Goal: Consume media (video, audio)

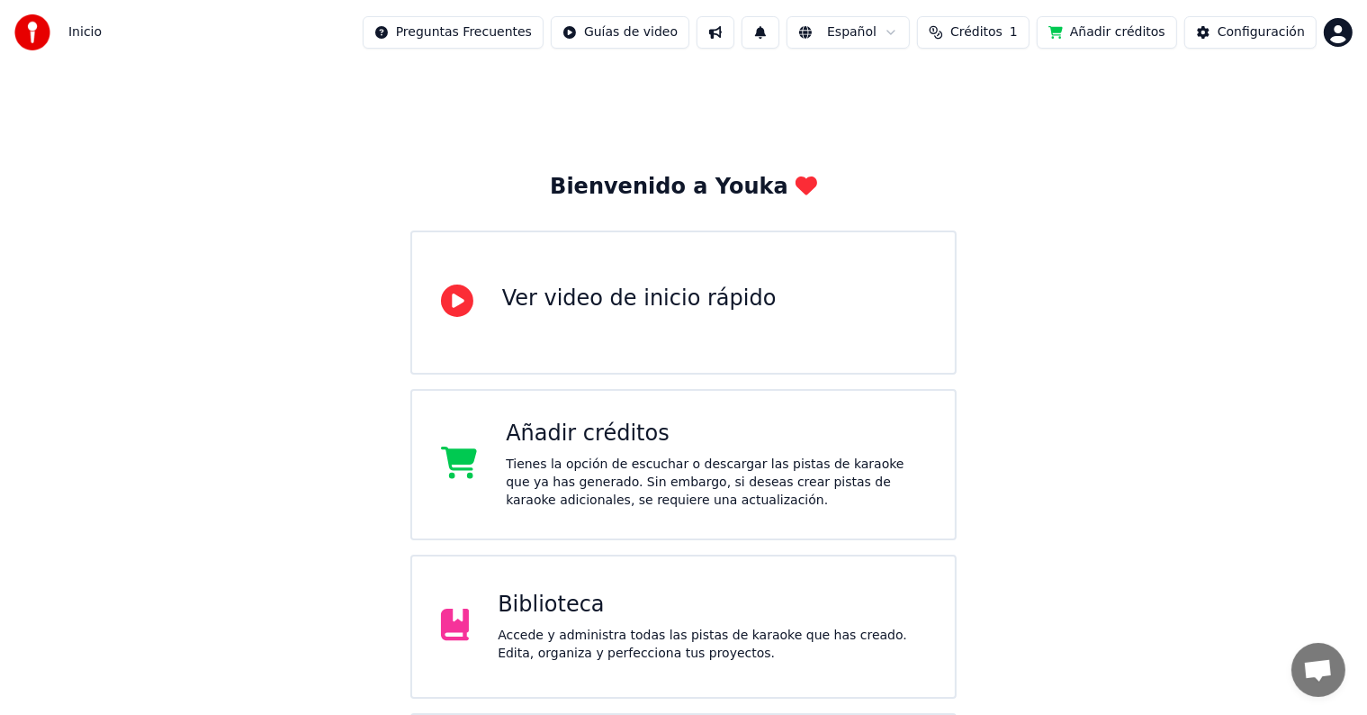
click at [592, 605] on div "Biblioteca" at bounding box center [712, 605] width 428 height 29
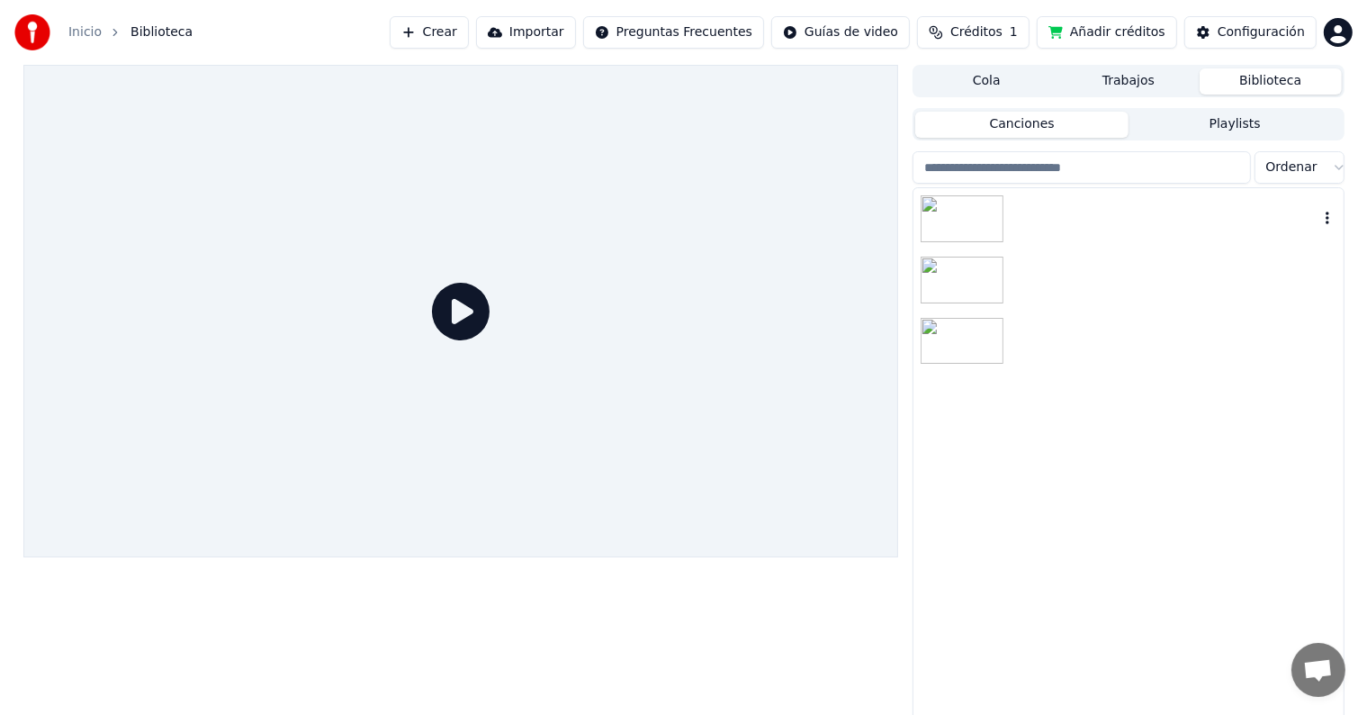
click at [1048, 209] on div at bounding box center [1164, 218] width 307 height 25
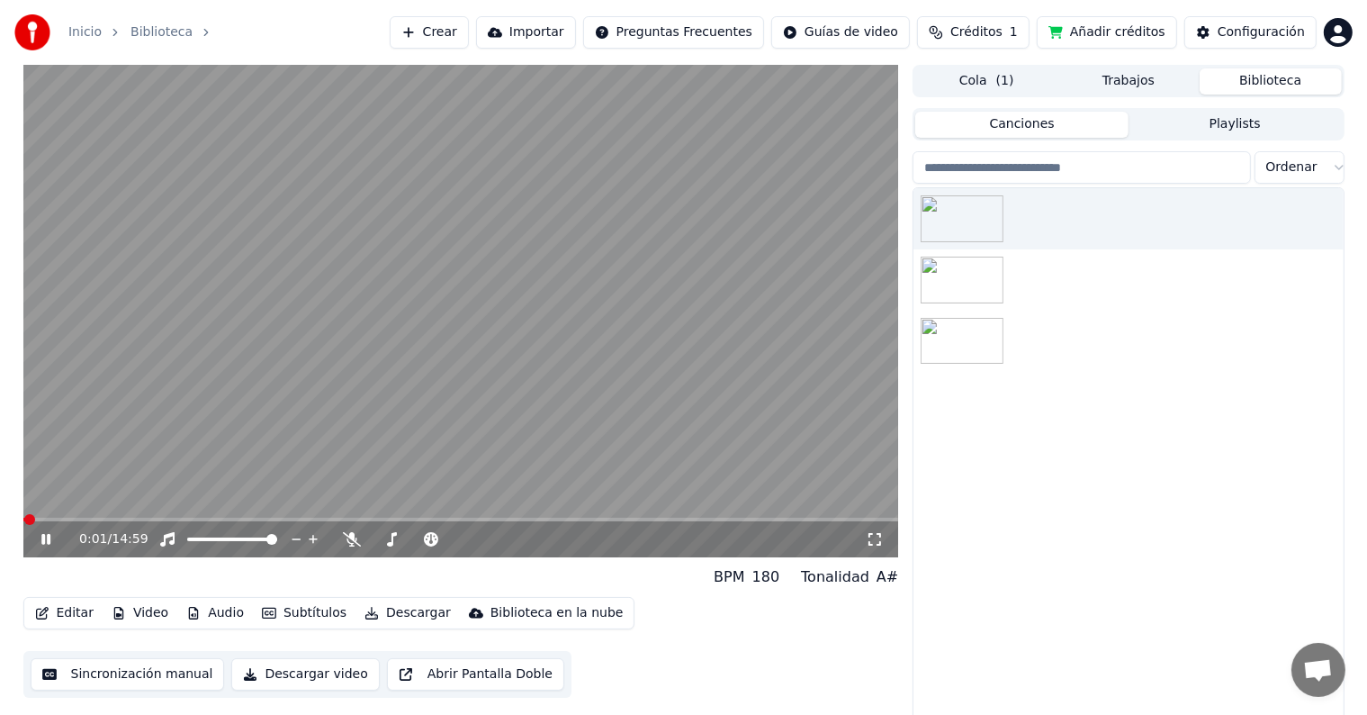
click at [29, 533] on div "0:01 / 14:59" at bounding box center [461, 539] width 876 height 36
click at [40, 537] on icon at bounding box center [59, 539] width 42 height 14
click at [1288, 34] on div "Configuración" at bounding box center [1261, 32] width 87 height 18
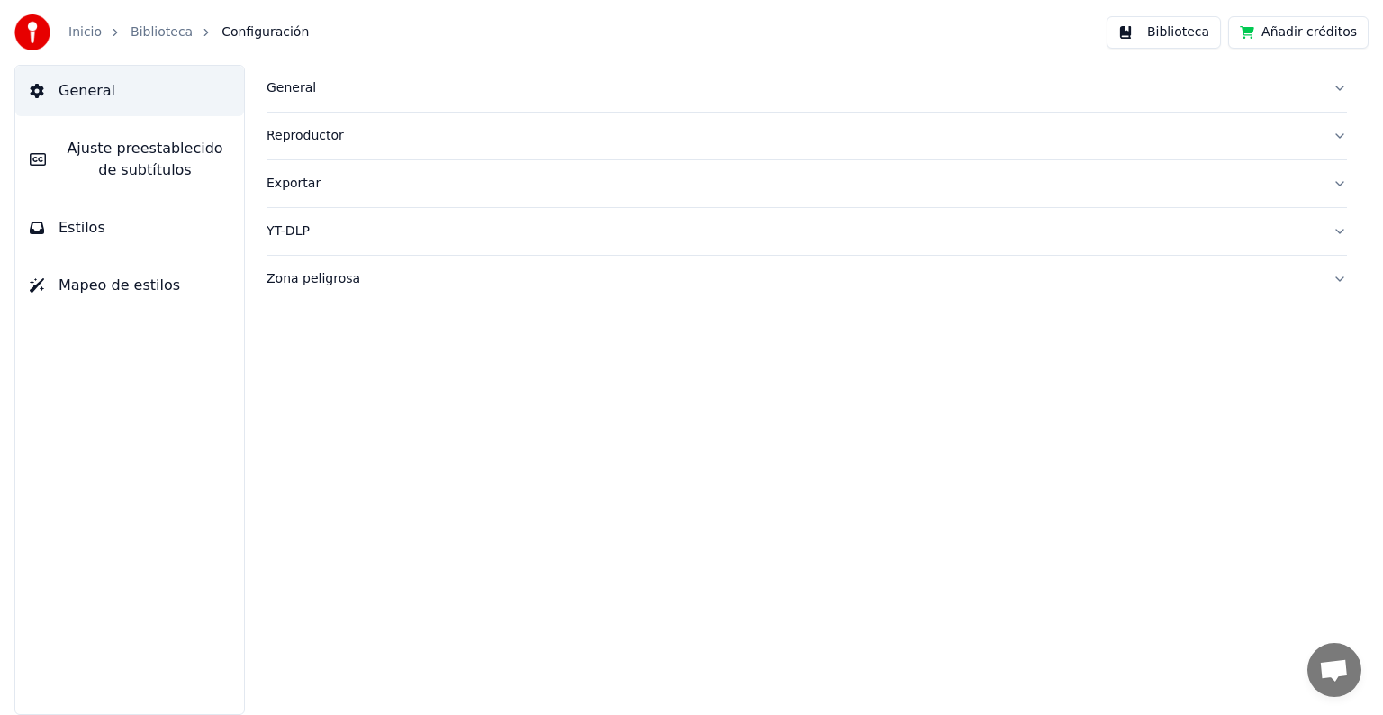
click at [295, 92] on div "General" at bounding box center [791, 88] width 1051 height 18
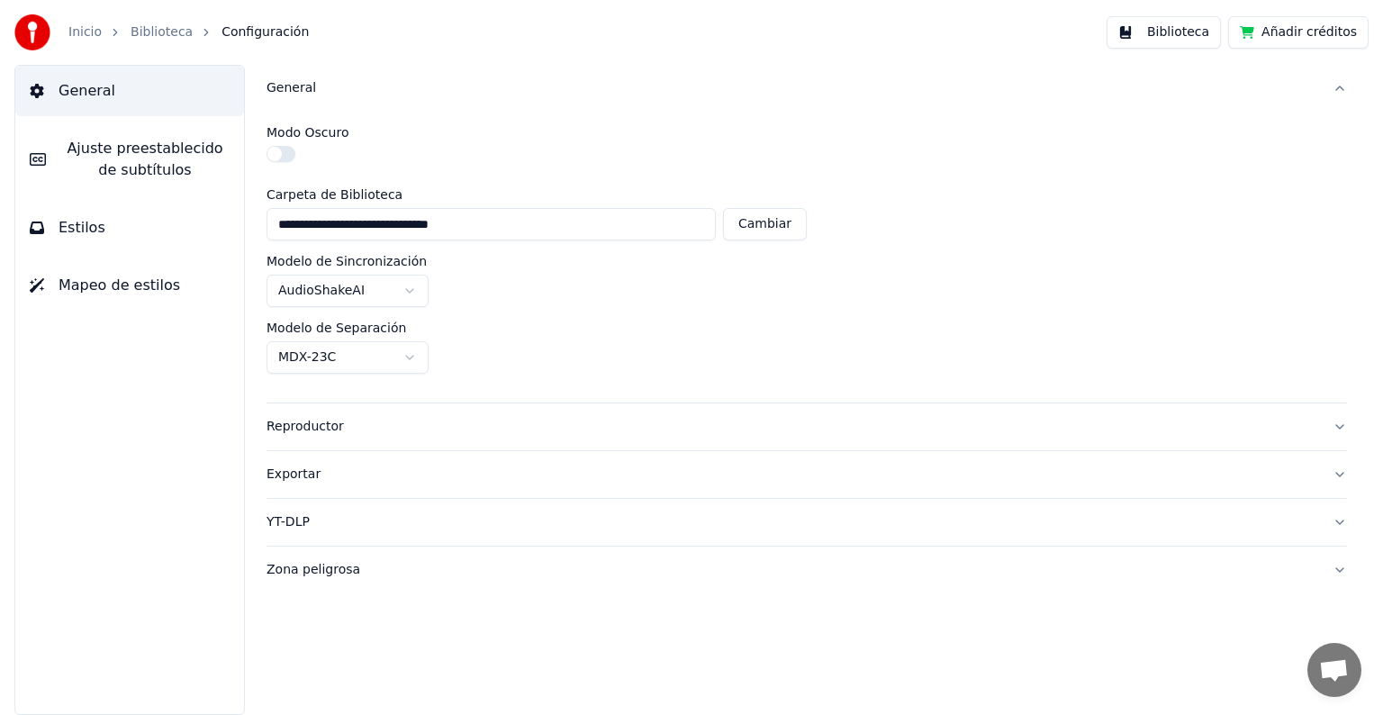
click at [113, 164] on span "Ajuste preestablecido de subtítulos" at bounding box center [144, 159] width 169 height 43
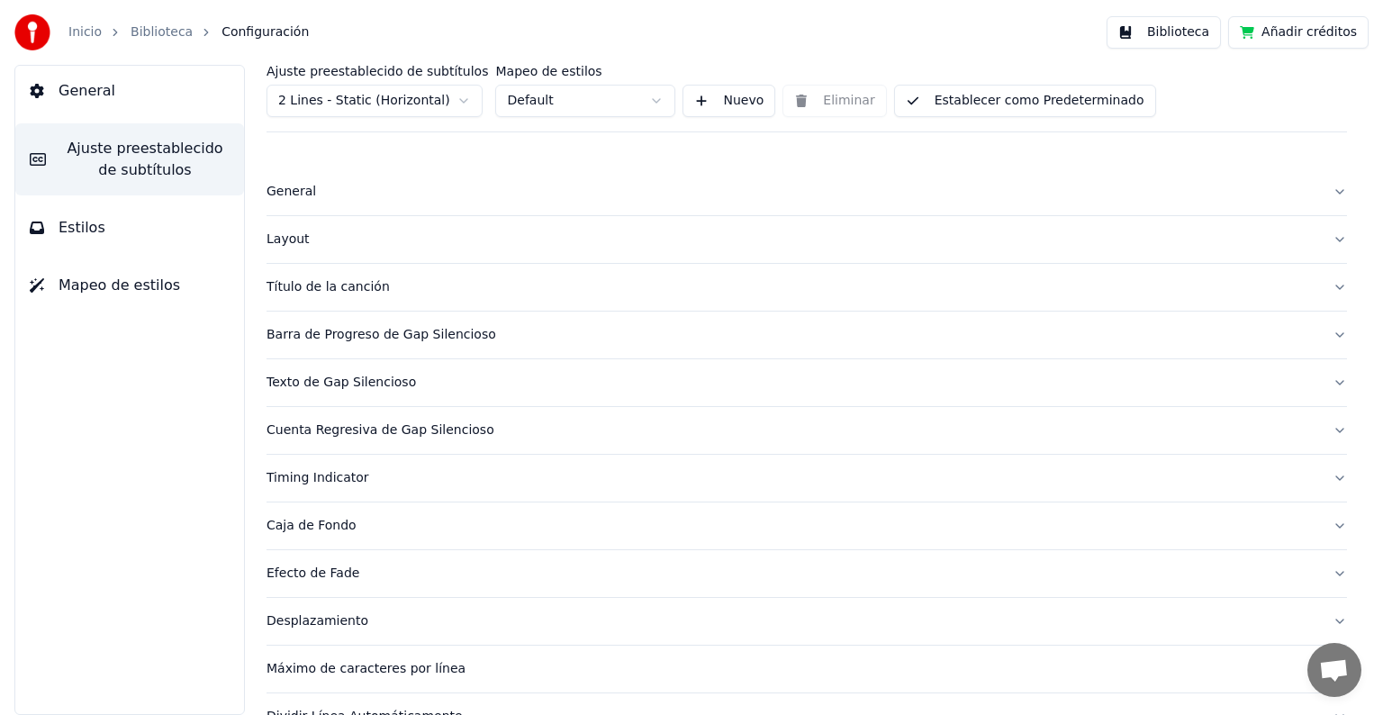
click at [102, 89] on span "General" at bounding box center [87, 91] width 57 height 22
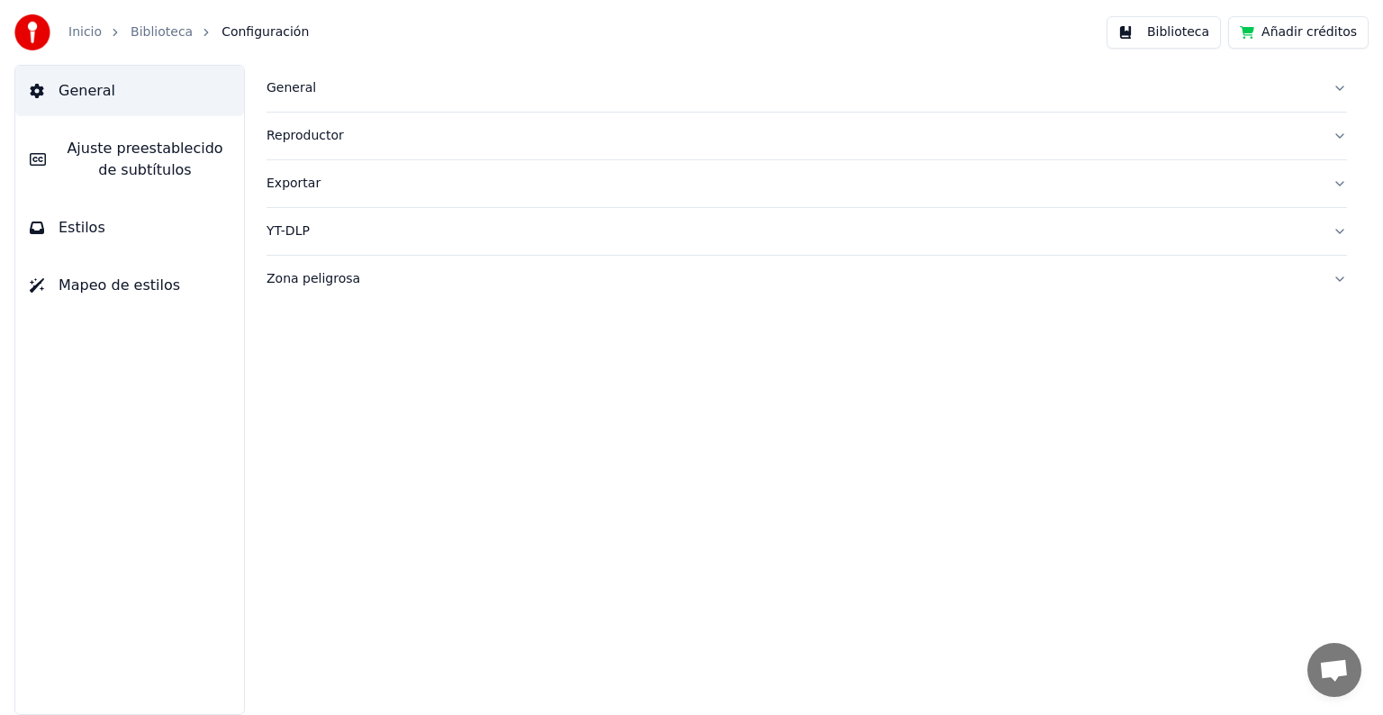
click at [80, 33] on link "Inicio" at bounding box center [84, 32] width 33 height 18
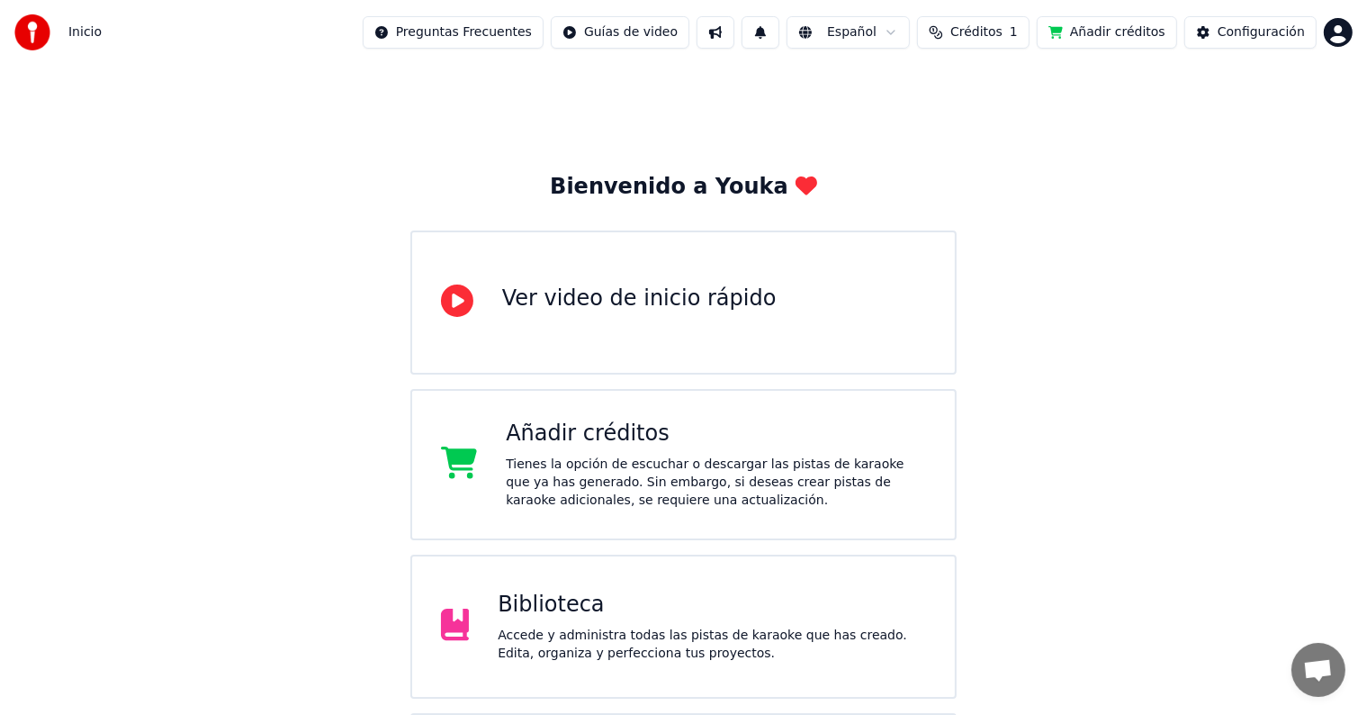
click at [903, 35] on html "Inicio Preguntas Frecuentes Guías de video Español Créditos 1 Añadir créditos C…" at bounding box center [683, 432] width 1367 height 864
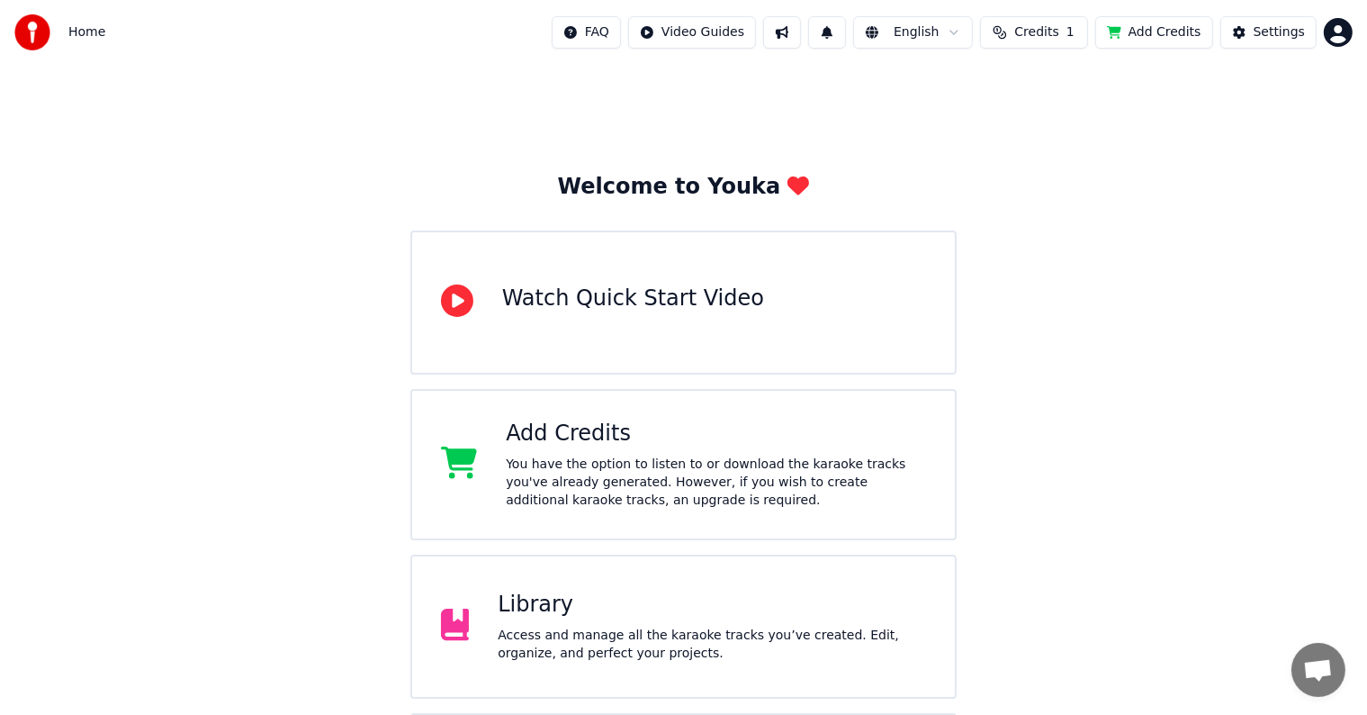
click at [610, 606] on div "Library" at bounding box center [712, 605] width 428 height 29
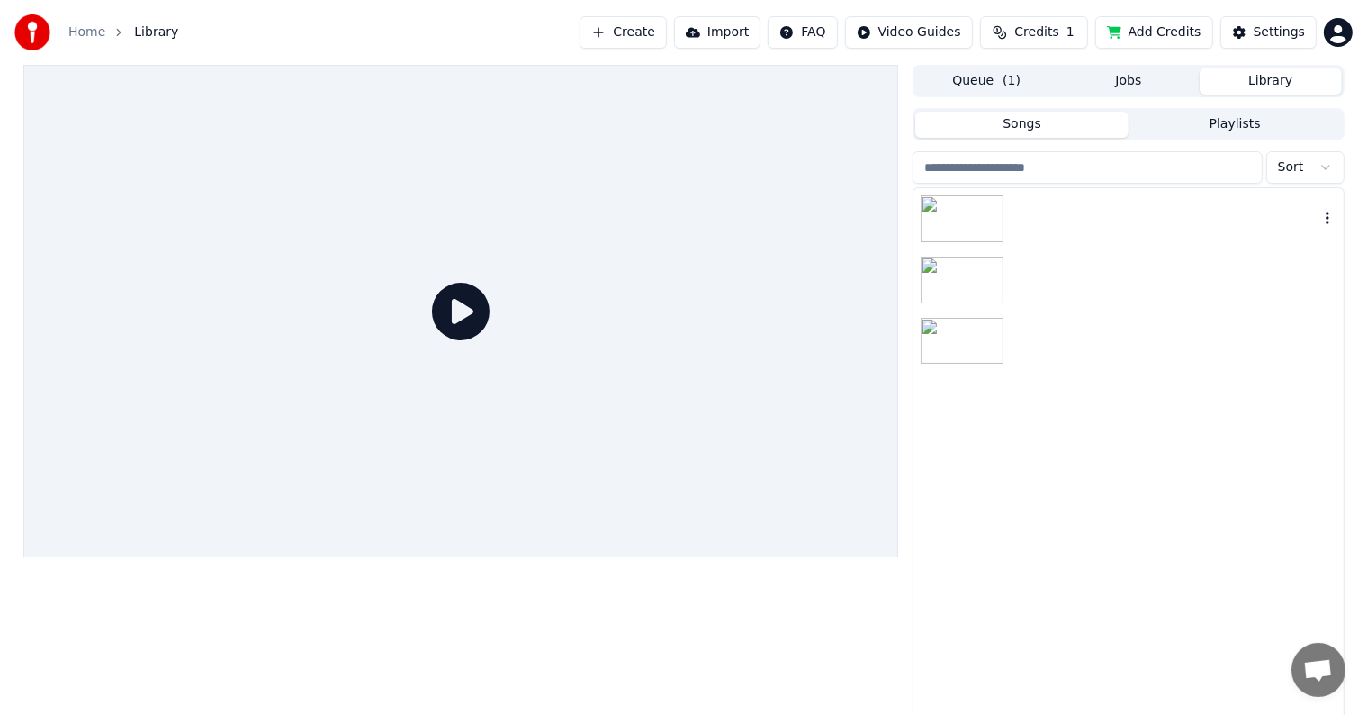
click at [1089, 218] on div at bounding box center [1164, 218] width 307 height 25
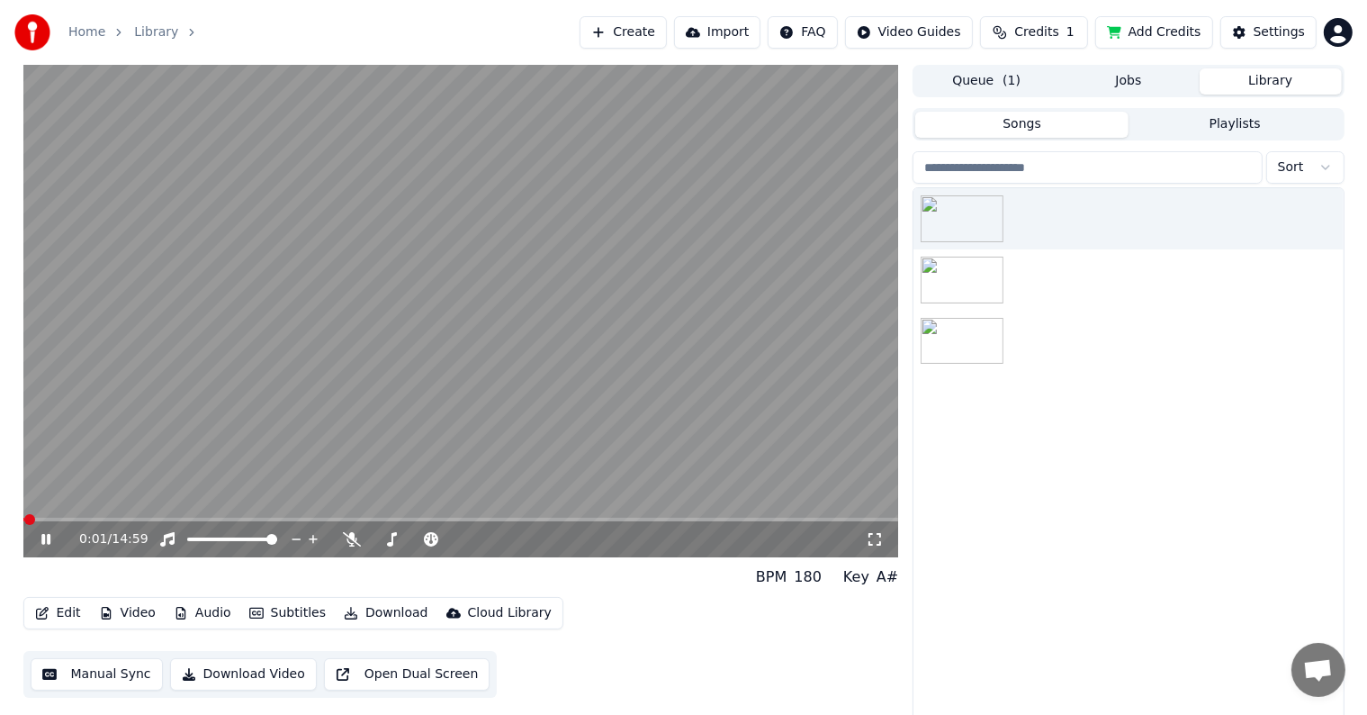
click at [43, 538] on icon at bounding box center [45, 539] width 9 height 11
click at [50, 542] on icon at bounding box center [59, 539] width 42 height 14
click at [393, 537] on icon at bounding box center [392, 539] width 18 height 14
click at [514, 536] on icon at bounding box center [520, 539] width 17 height 18
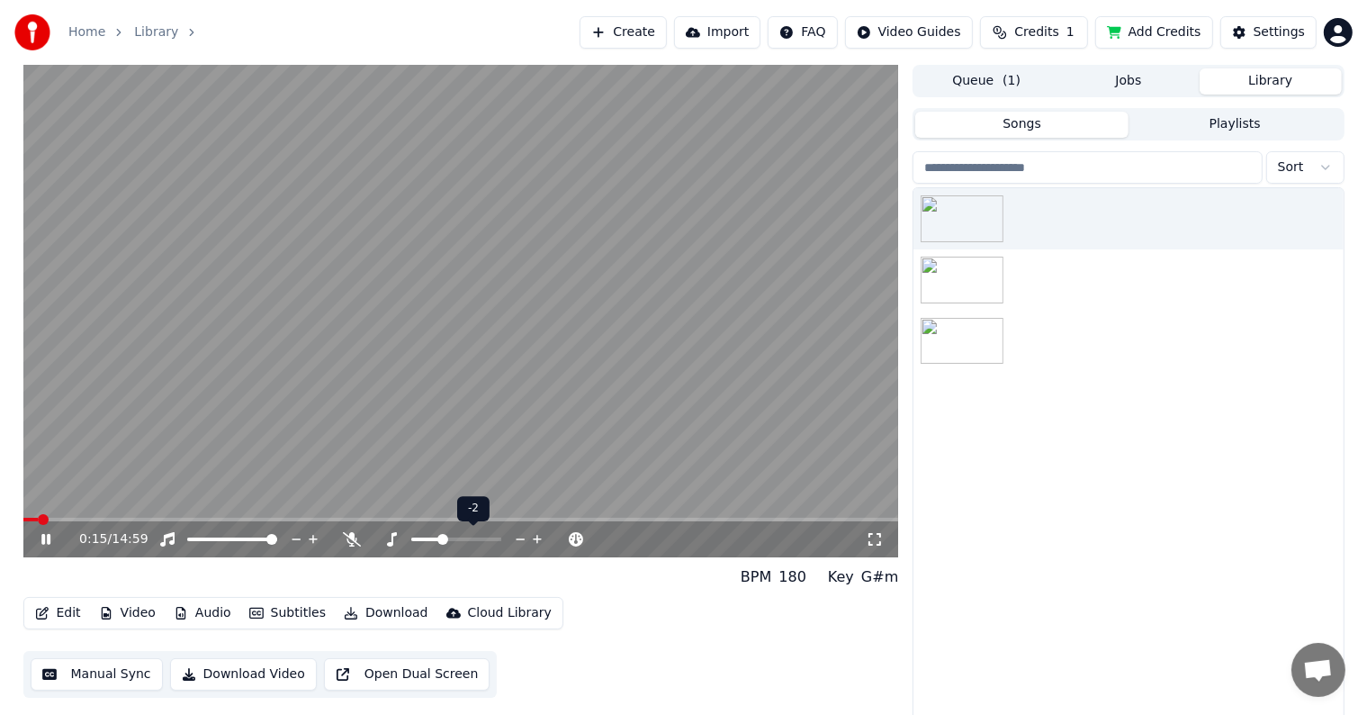
click at [514, 536] on icon at bounding box center [520, 539] width 17 height 18
click at [533, 537] on icon at bounding box center [537, 539] width 17 height 18
click at [519, 537] on icon at bounding box center [520, 539] width 17 height 18
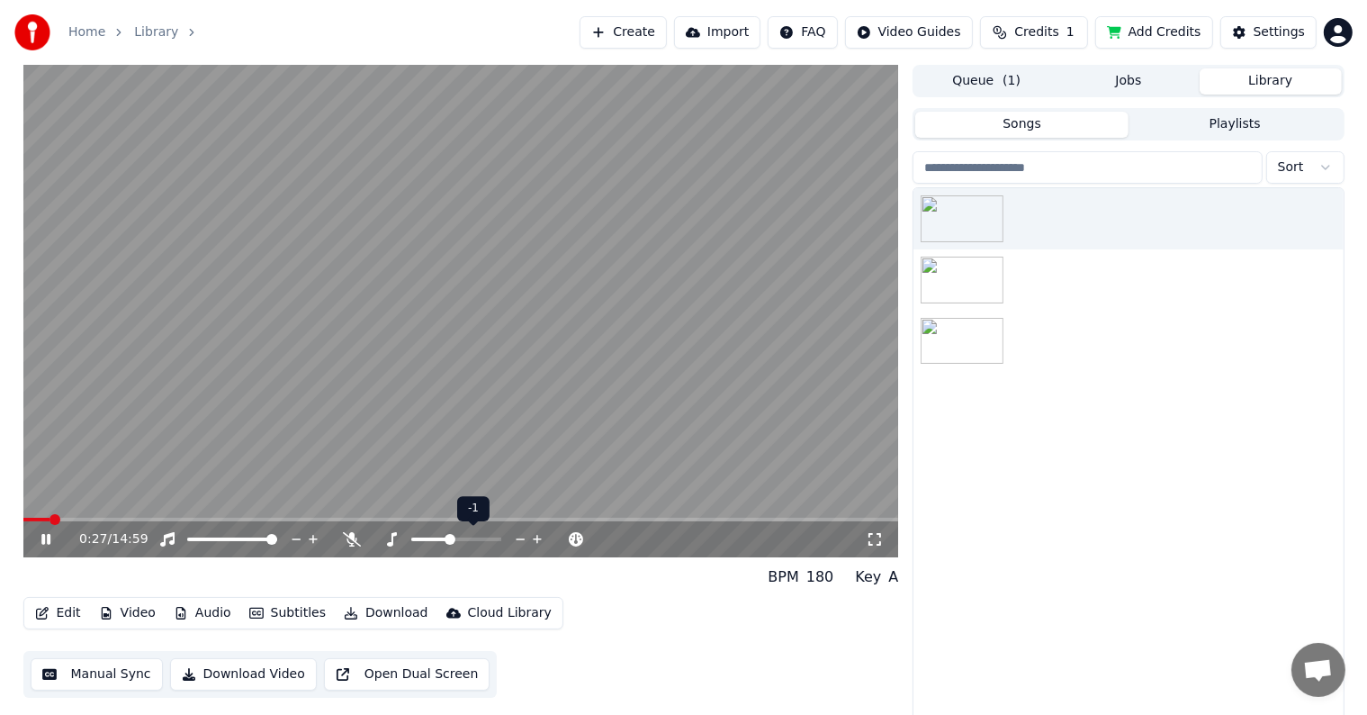
click at [517, 537] on icon at bounding box center [520, 539] width 17 height 18
click at [50, 537] on icon at bounding box center [59, 539] width 42 height 14
